Goal: Transaction & Acquisition: Download file/media

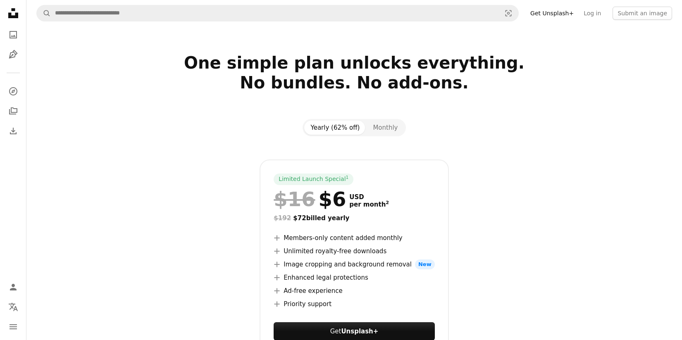
click at [159, 161] on div "Limited Launch Special 1 $16 $6 USD per month 2 $192 $72 billed yearly A plus s…" at bounding box center [354, 266] width 532 height 212
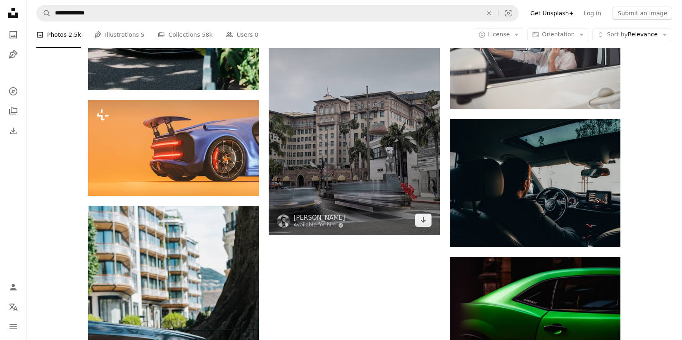
scroll to position [4071, 0]
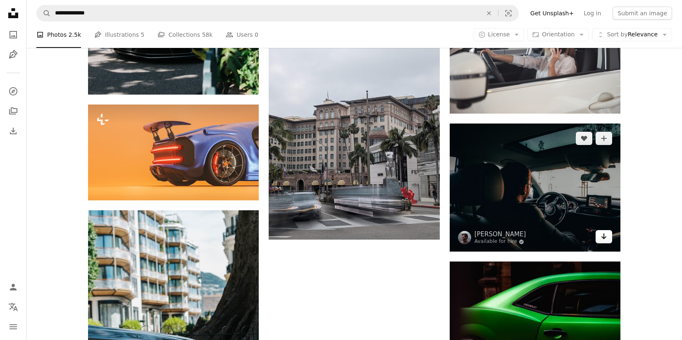
click at [605, 235] on icon "Arrow pointing down" at bounding box center [603, 236] width 7 height 10
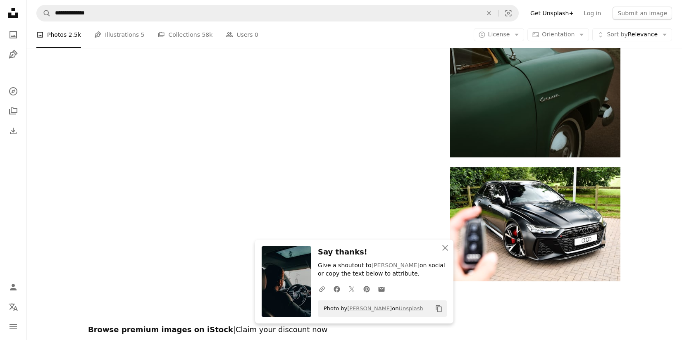
scroll to position [4534, 0]
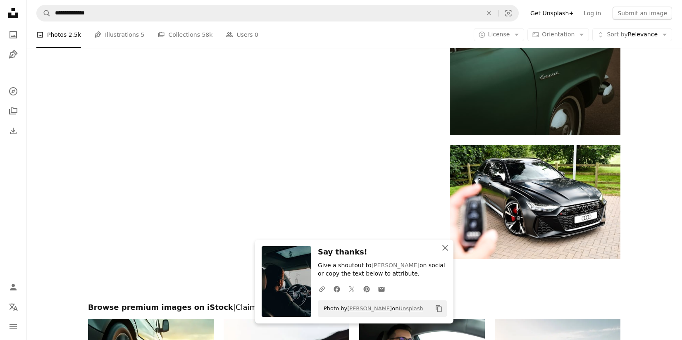
click at [441, 247] on icon "An X shape" at bounding box center [445, 248] width 10 height 10
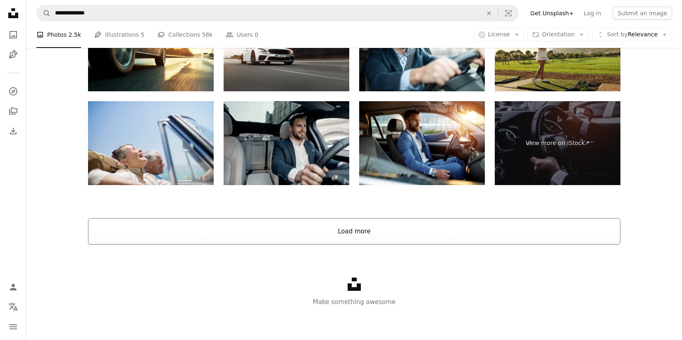
click at [393, 230] on button "Load more" at bounding box center [354, 231] width 532 height 26
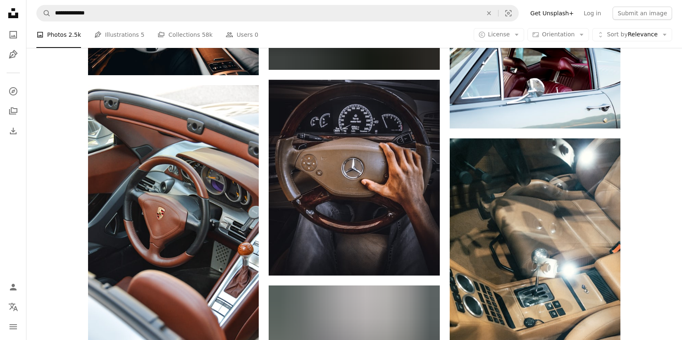
scroll to position [8761, 0]
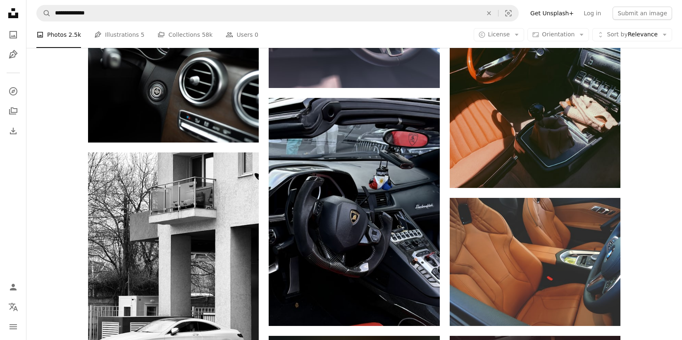
scroll to position [26211, 0]
